Goal: Task Accomplishment & Management: Use online tool/utility

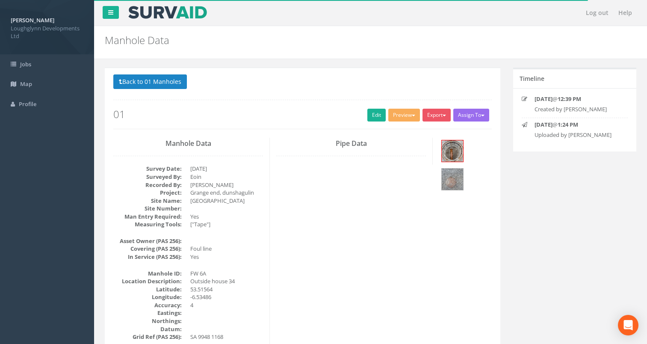
scroll to position [43, 0]
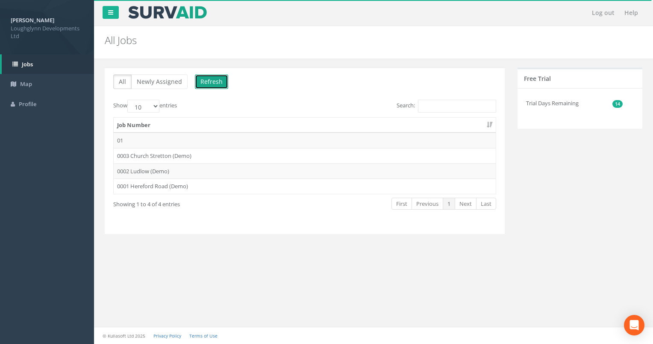
click at [215, 80] on button "Refresh" at bounding box center [211, 81] width 33 height 15
click at [206, 76] on button "Refresh" at bounding box center [211, 81] width 33 height 15
click at [337, 282] on div "Log out Help All Jobs PGMs for Job × There was an error fetching the Manhole da…" at bounding box center [373, 172] width 559 height 344
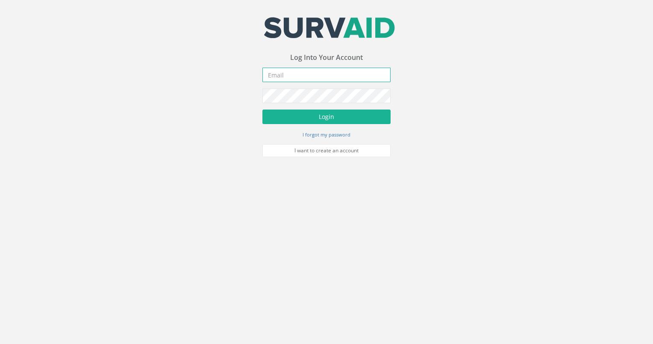
click at [312, 74] on input "email" at bounding box center [326, 75] width 128 height 15
type input "[EMAIL_ADDRESS][DOMAIN_NAME]"
click at [262, 109] on button "Login" at bounding box center [326, 116] width 128 height 15
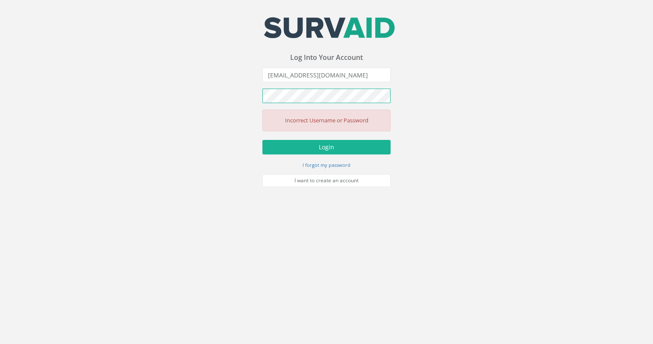
click at [262, 140] on button "Login" at bounding box center [326, 147] width 128 height 15
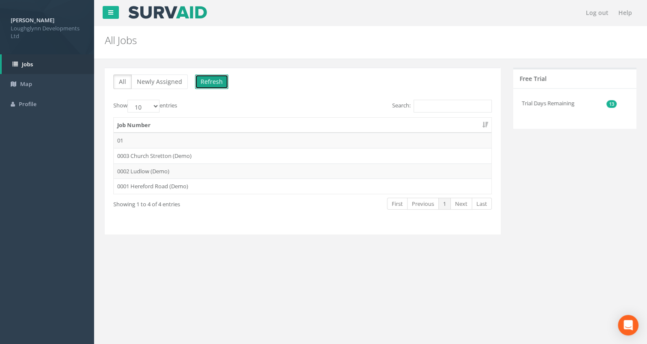
click at [208, 75] on button "Refresh" at bounding box center [211, 81] width 33 height 15
click at [203, 79] on button "Refresh" at bounding box center [211, 81] width 33 height 15
click at [215, 82] on button "Refresh" at bounding box center [211, 81] width 33 height 15
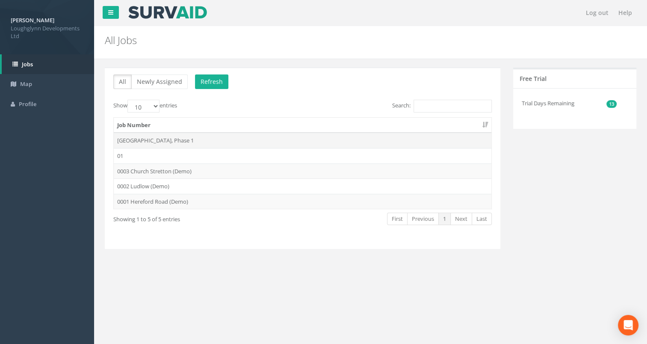
click at [260, 140] on td "[GEOGRAPHIC_DATA], Phase 1" at bounding box center [302, 139] width 377 height 15
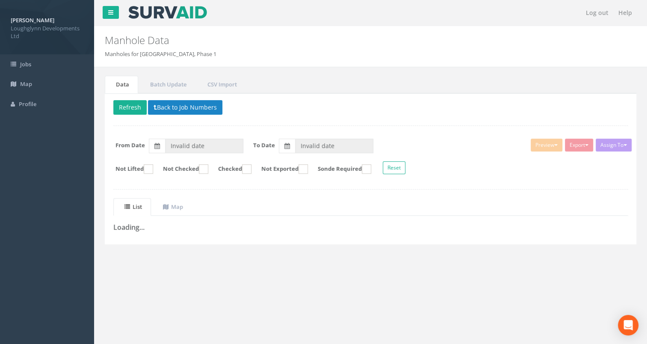
type input "[DATE]"
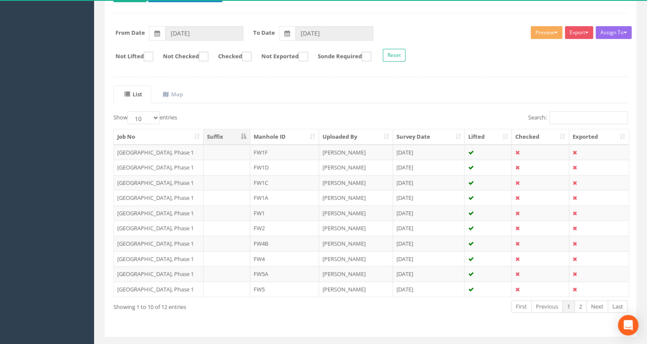
scroll to position [131, 0]
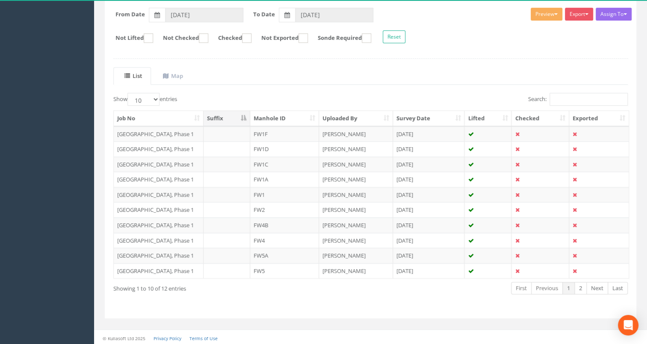
drag, startPoint x: 585, startPoint y: 12, endPoint x: 491, endPoint y: 30, distance: 95.7
click at [491, 30] on form "Not Lifted Not Checked Checked Not Exported Sonde Required Reset" at bounding box center [370, 37] width 527 height 15
click at [585, 14] on span "button" at bounding box center [586, 14] width 3 height 2
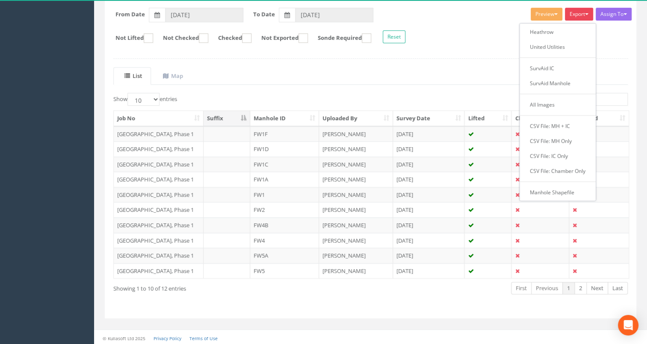
click at [473, 60] on div "Delete Refresh Back to Job Numbers Assign To No Companies Added Export Heathrow…" at bounding box center [370, 140] width 531 height 356
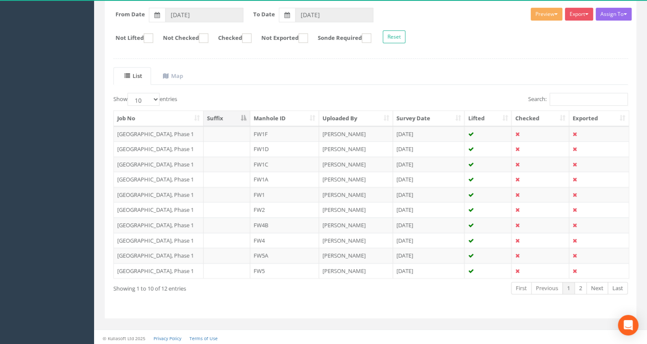
click at [371, 297] on div "Show 10 25 50 100 entries Search: Job No Suffix Manhole ID Uploaded By Survey D…" at bounding box center [370, 201] width 514 height 217
click at [159, 97] on select "10 25 50 100" at bounding box center [143, 99] width 32 height 13
select select "25"
click at [129, 93] on select "10 25 50 100" at bounding box center [143, 99] width 32 height 13
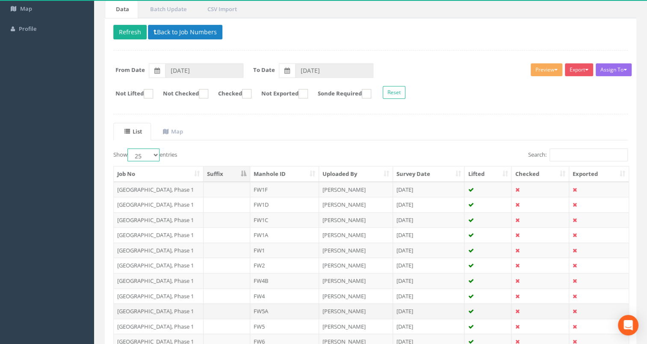
scroll to position [118, 0]
